Goal: Task Accomplishment & Management: Manage account settings

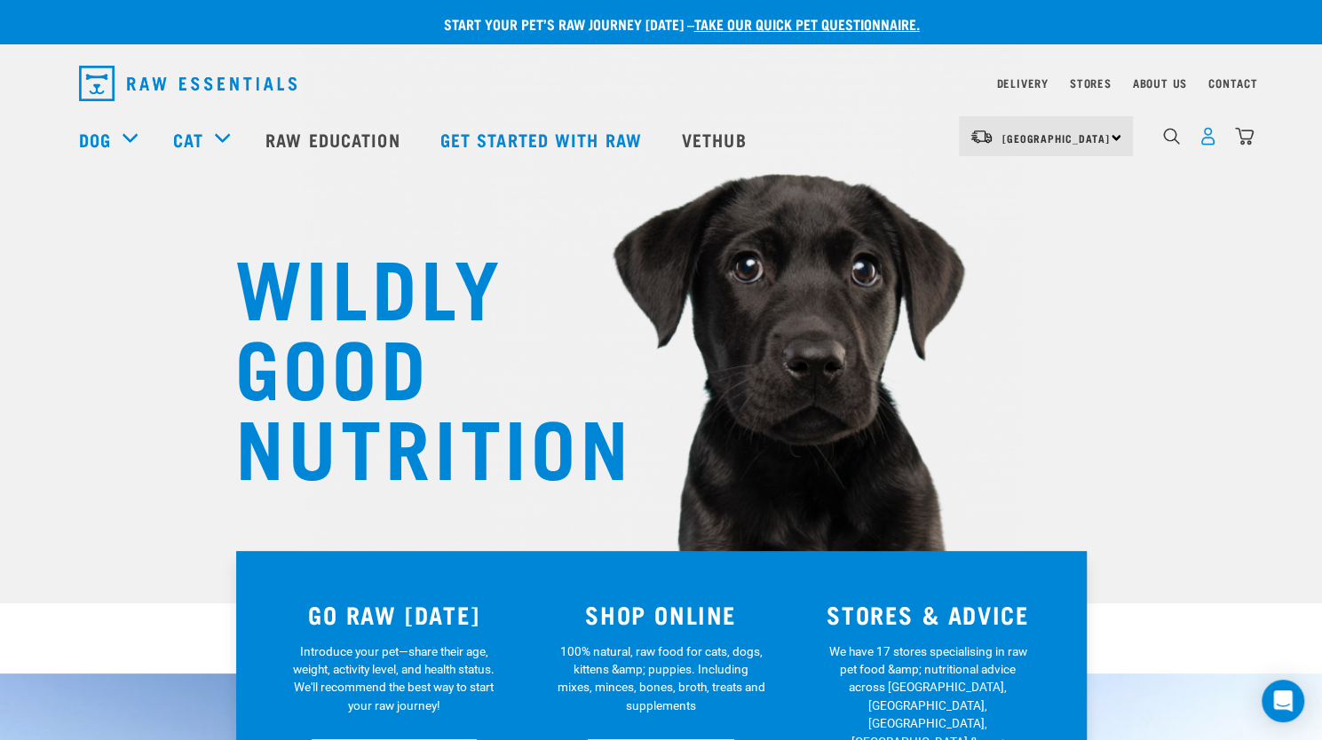
click at [1213, 145] on img "dropdown navigation" at bounding box center [1207, 136] width 19 height 19
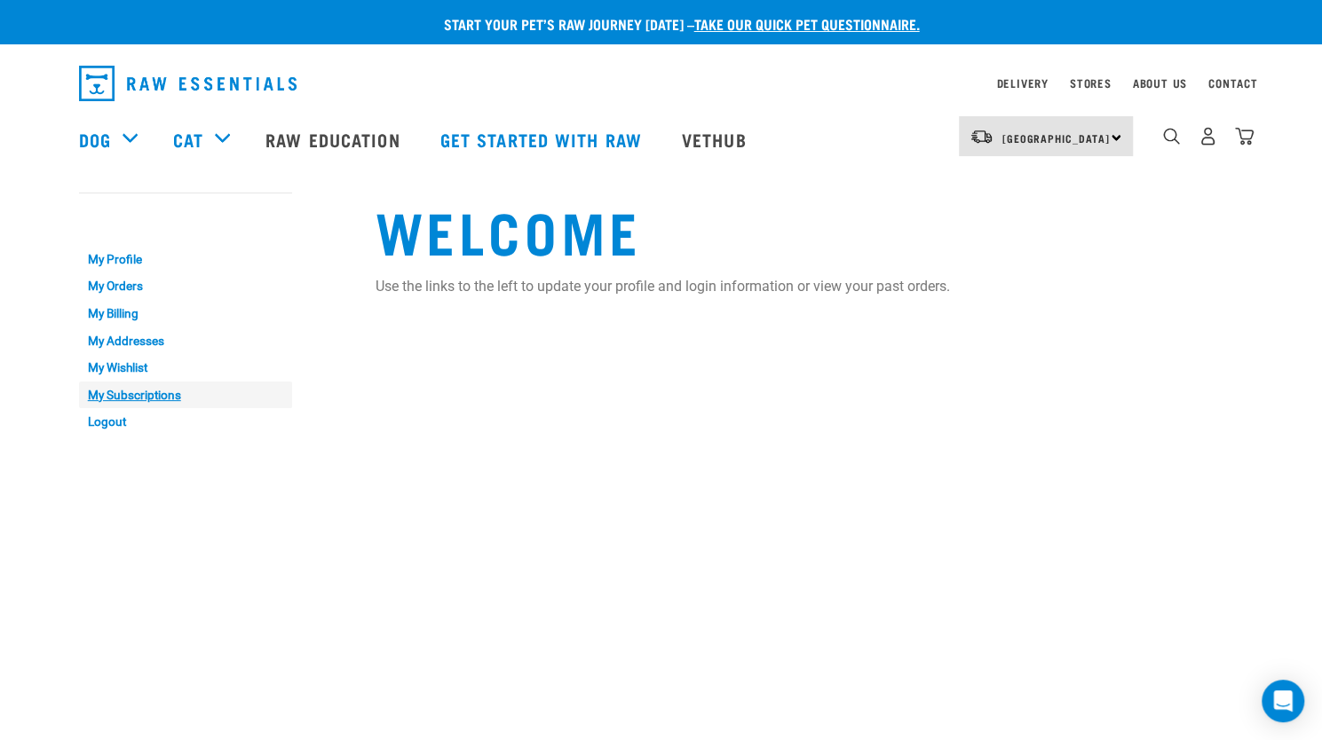
click at [152, 393] on link "My Subscriptions" at bounding box center [185, 396] width 213 height 28
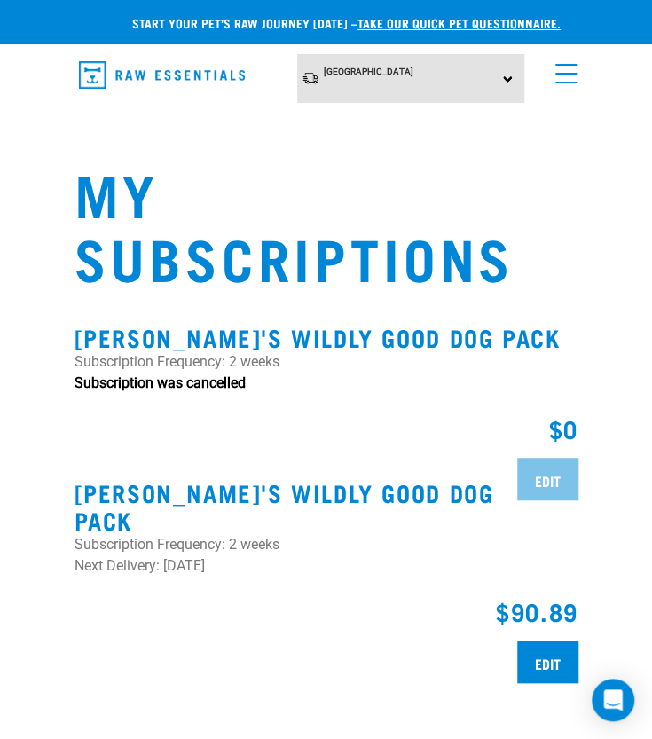
click at [565, 80] on link "menu" at bounding box center [563, 69] width 32 height 32
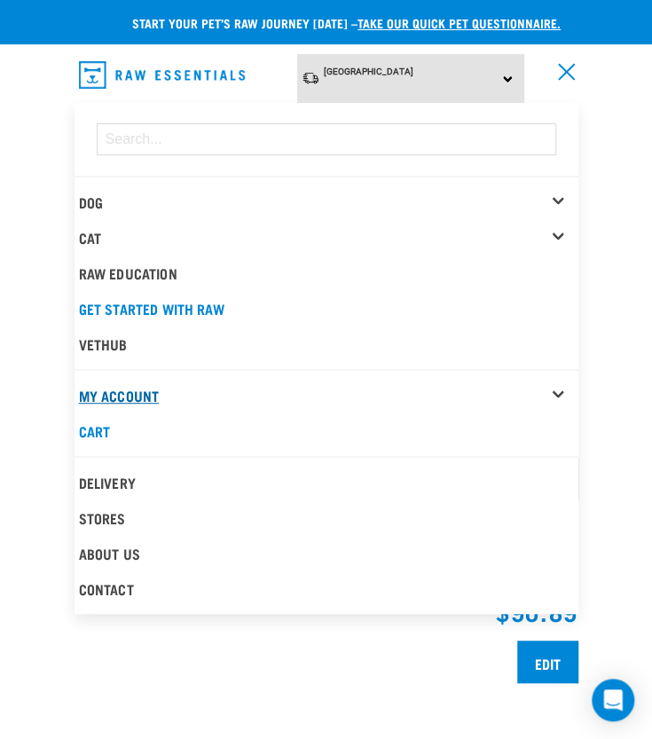
click at [105, 391] on link "My Account" at bounding box center [119, 395] width 81 height 8
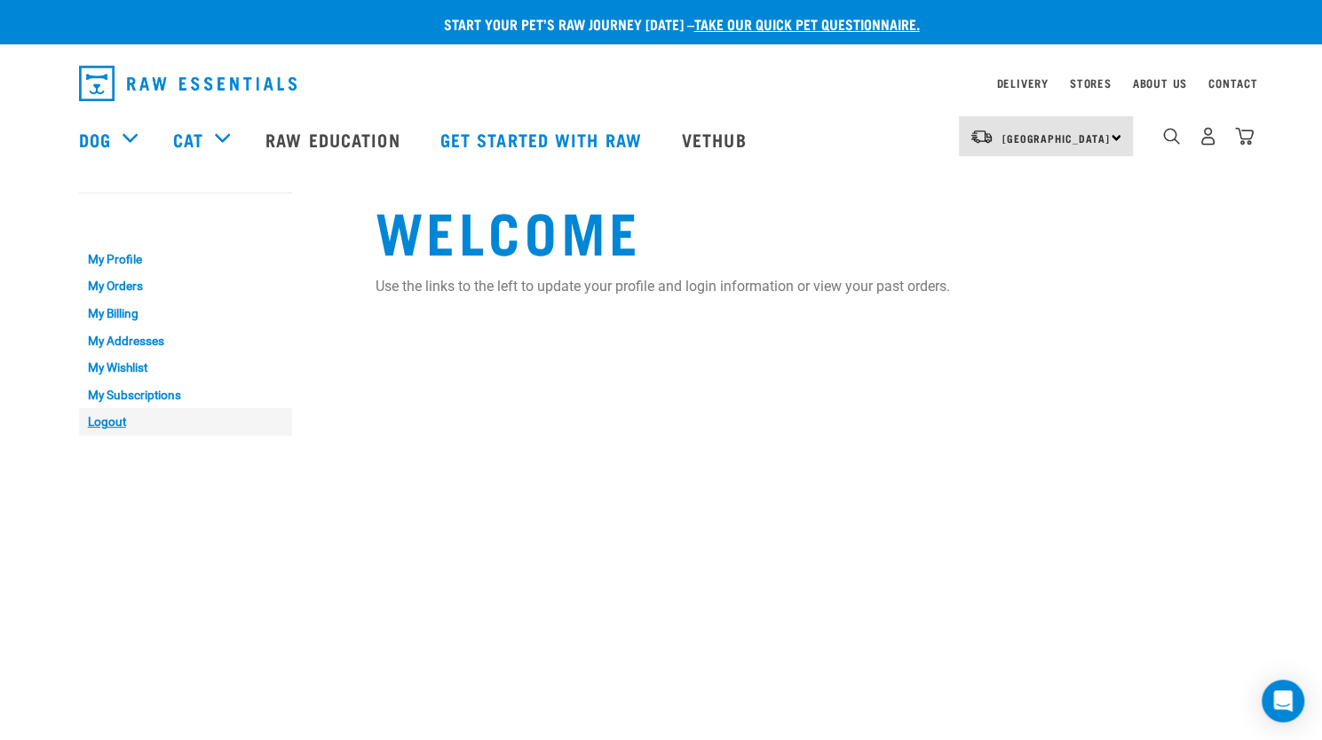
click at [94, 415] on link "Logout" at bounding box center [185, 422] width 213 height 28
